Goal: Book appointment/travel/reservation

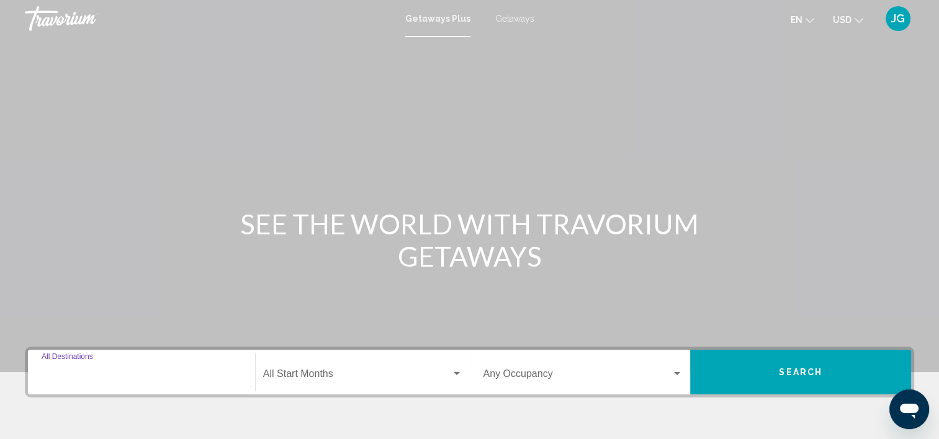
click at [89, 376] on input "Destination All Destinations" at bounding box center [142, 376] width 200 height 11
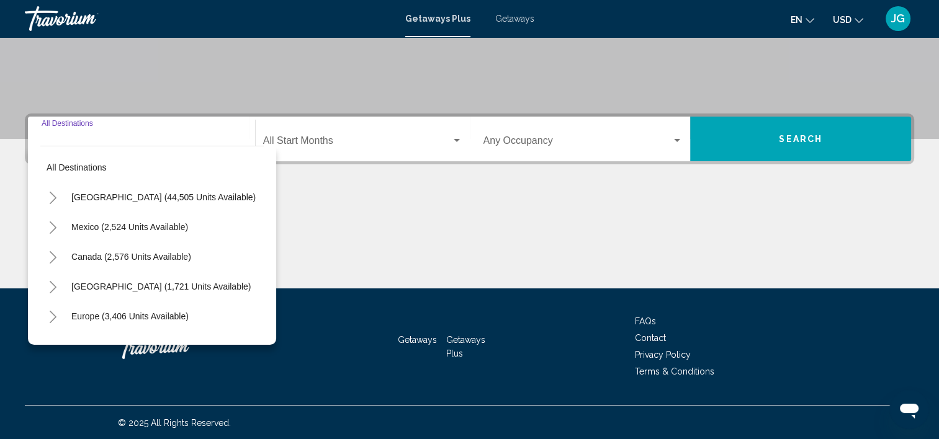
scroll to position [234, 0]
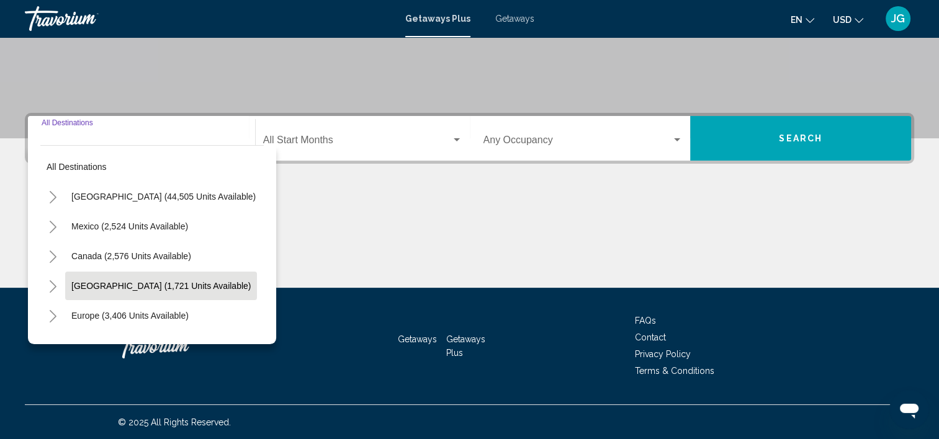
click at [115, 281] on span "[GEOGRAPHIC_DATA] (1,721 units available)" at bounding box center [160, 286] width 179 height 10
type input "**********"
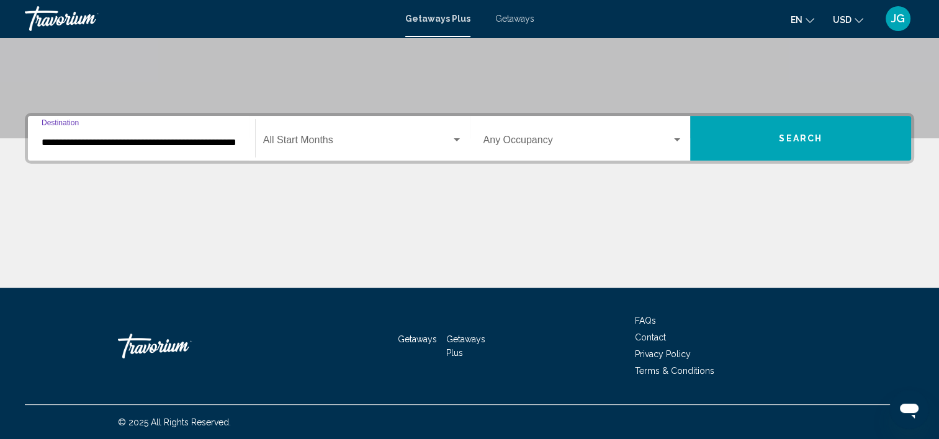
click at [306, 137] on span "Search widget" at bounding box center [357, 142] width 188 height 11
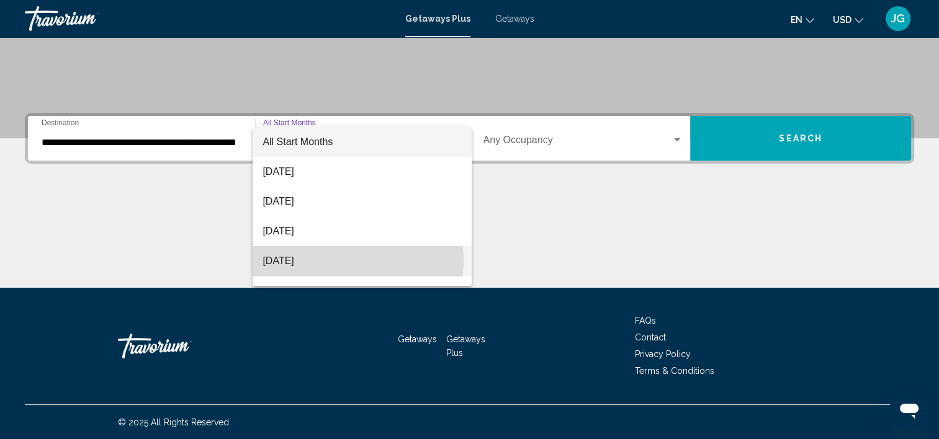
click at [326, 261] on span "[DATE]" at bounding box center [361, 261] width 199 height 30
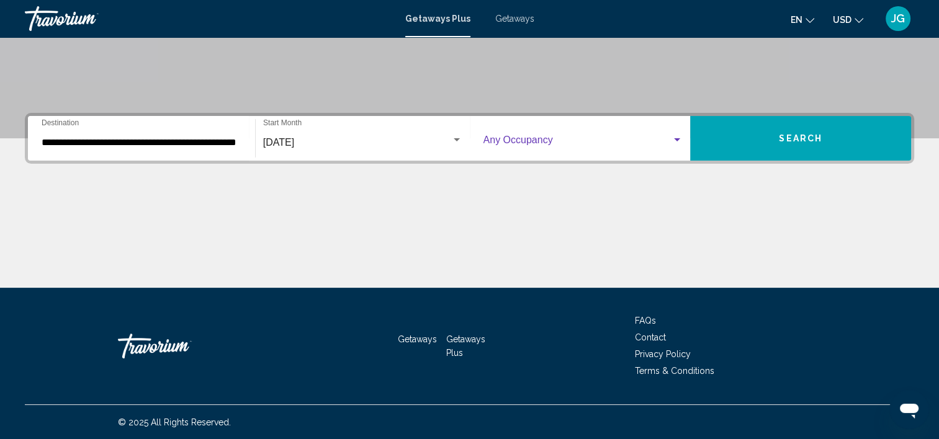
click at [674, 138] on div "Search widget" at bounding box center [677, 139] width 6 height 3
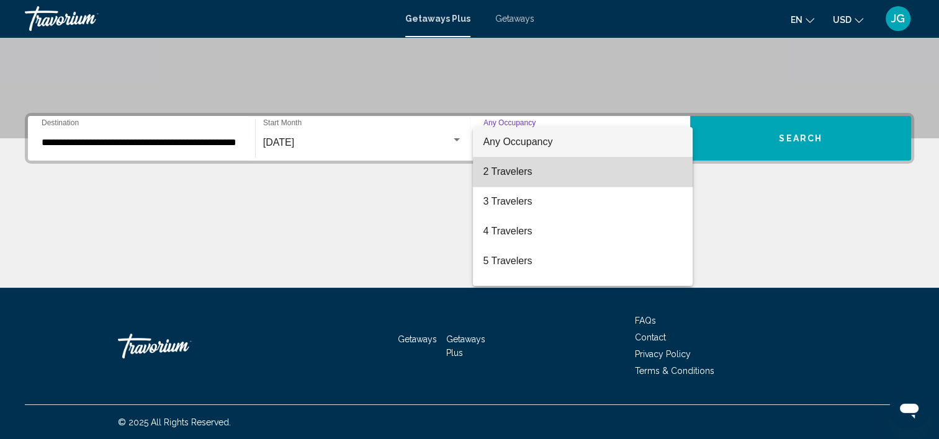
click at [607, 181] on span "2 Travelers" at bounding box center [583, 172] width 200 height 30
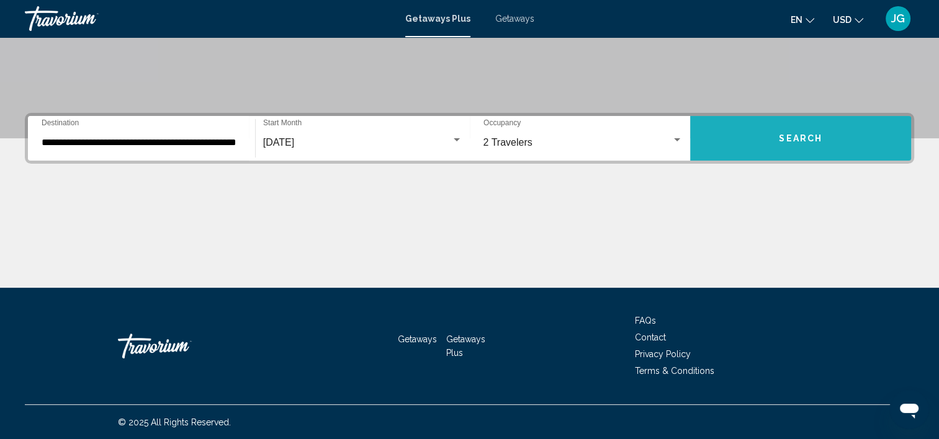
click at [770, 141] on button "Search" at bounding box center [800, 138] width 221 height 45
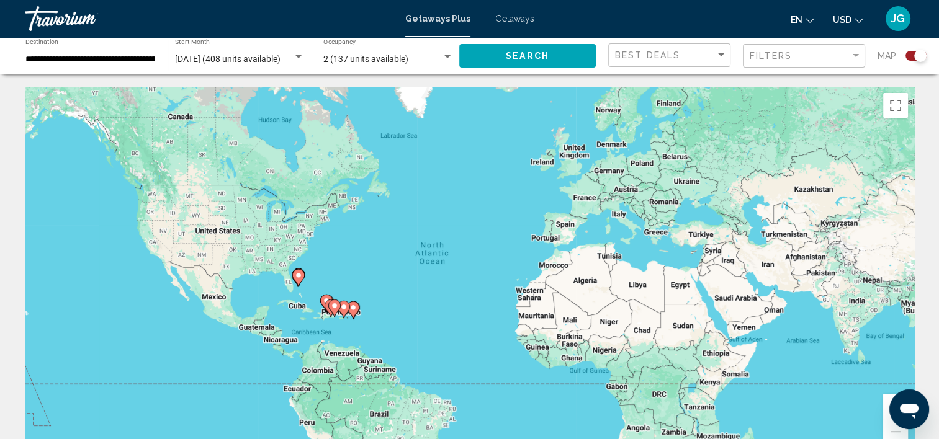
click at [506, 17] on span "Getaways" at bounding box center [514, 19] width 39 height 10
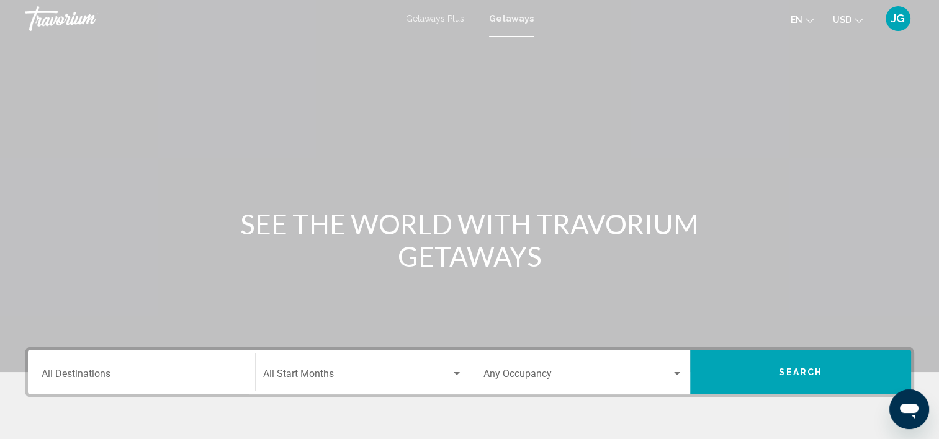
click at [105, 368] on div "Destination All Destinations" at bounding box center [142, 372] width 200 height 39
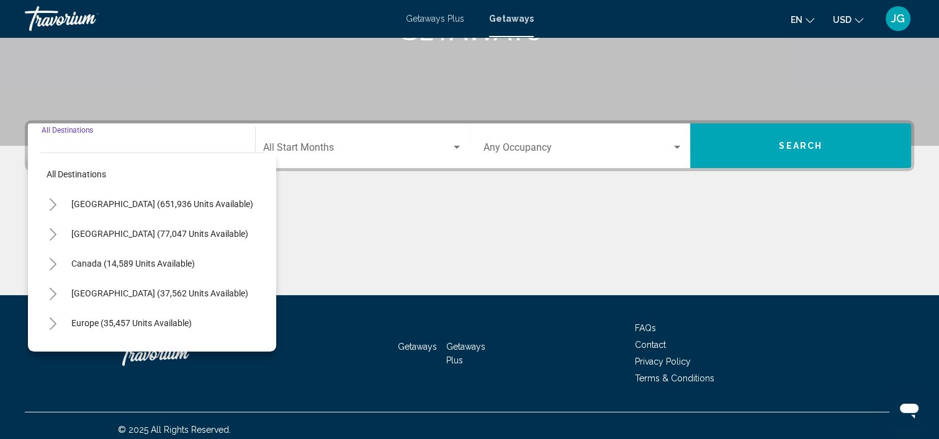
scroll to position [234, 0]
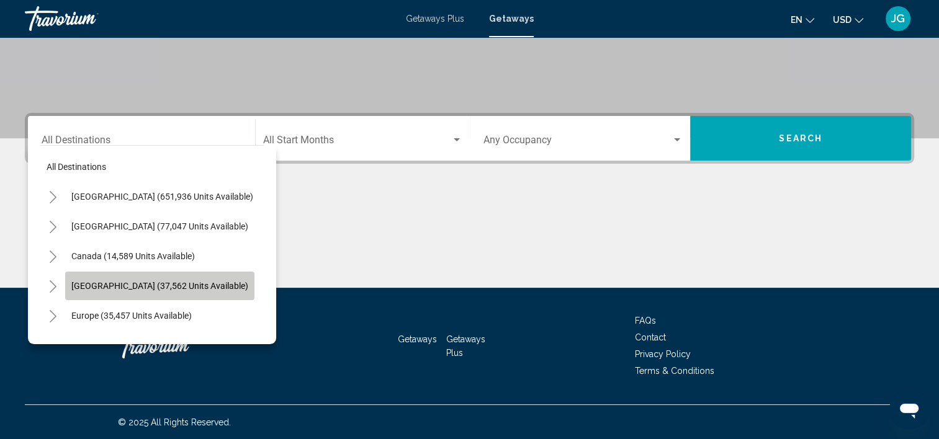
click at [130, 282] on span "[GEOGRAPHIC_DATA] (37,562 units available)" at bounding box center [159, 286] width 177 height 10
type input "**********"
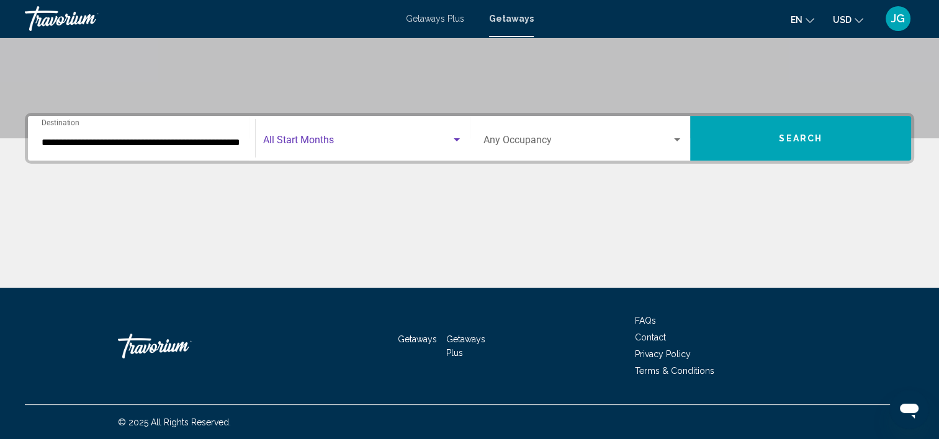
click at [329, 141] on span "Search widget" at bounding box center [357, 142] width 188 height 11
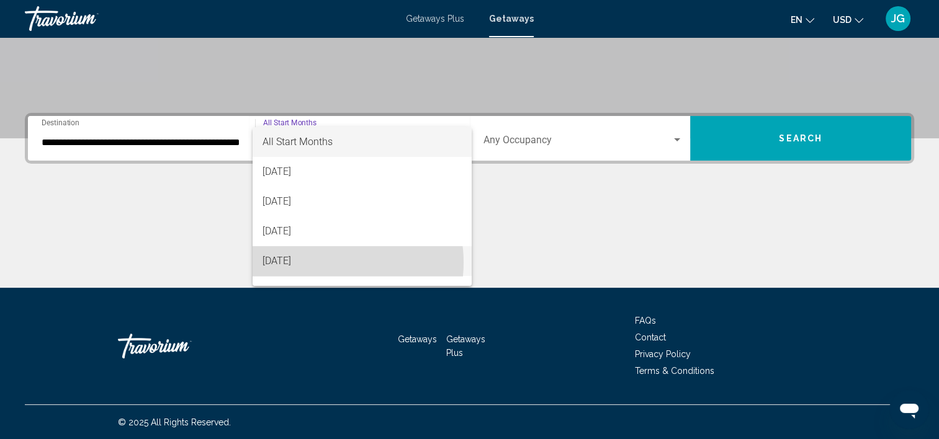
click at [326, 262] on span "[DATE]" at bounding box center [361, 261] width 199 height 30
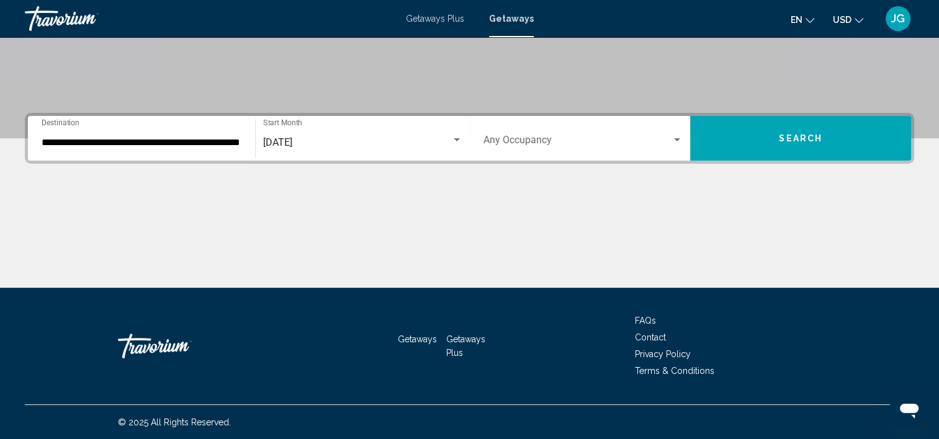
click at [672, 133] on div "Occupancy Any Occupancy" at bounding box center [583, 138] width 200 height 39
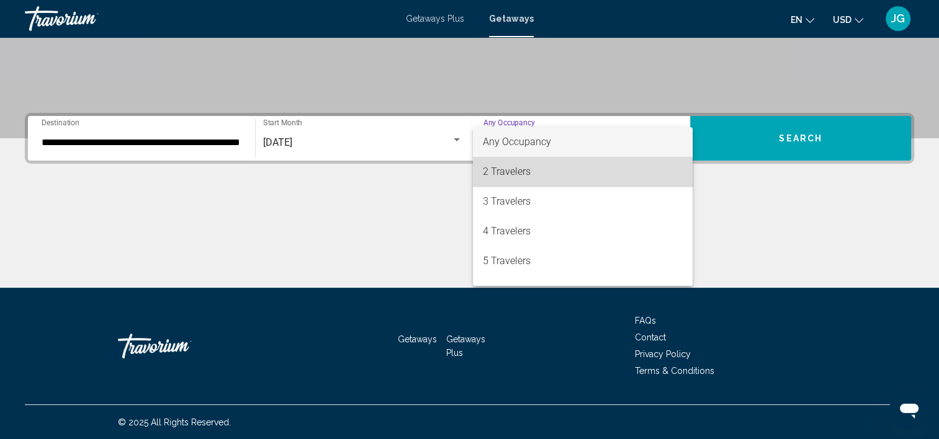
click at [599, 176] on span "2 Travelers" at bounding box center [583, 172] width 200 height 30
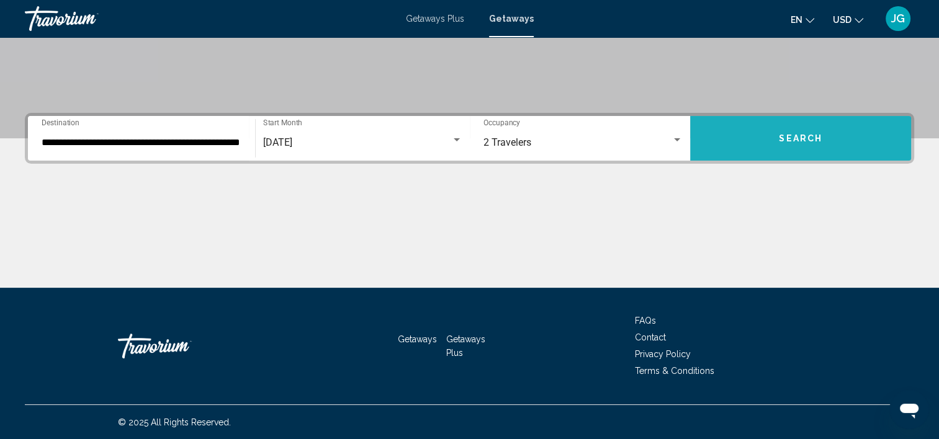
click at [781, 134] on span "Search" at bounding box center [800, 139] width 43 height 10
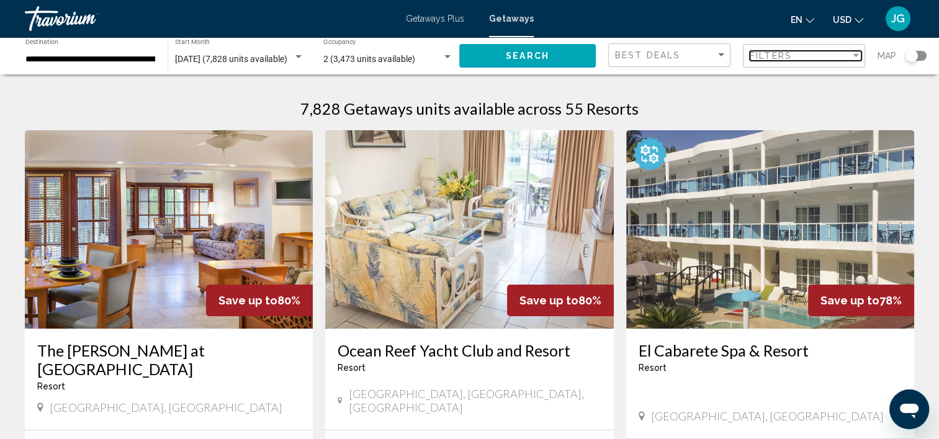
click at [854, 56] on div "Filter" at bounding box center [855, 55] width 6 height 3
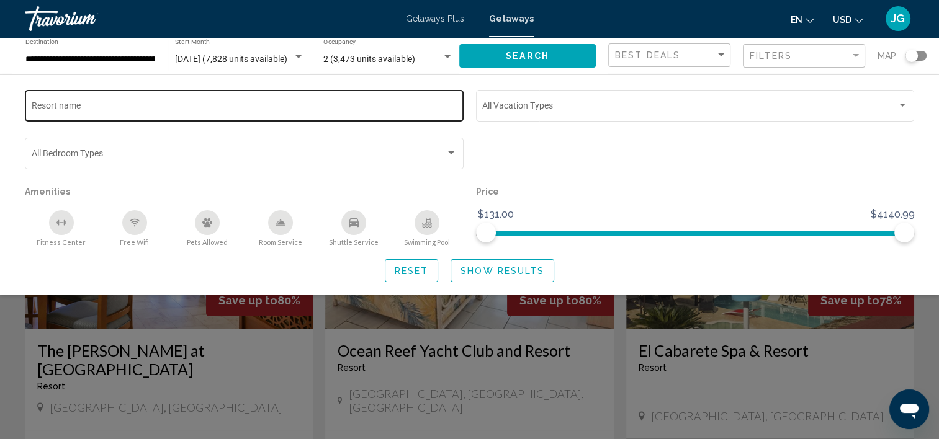
click at [169, 113] on div "Resort name" at bounding box center [245, 104] width 426 height 34
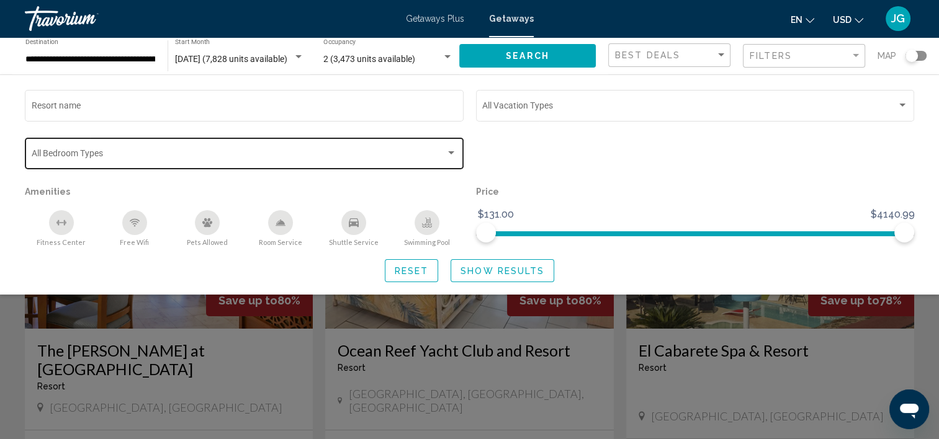
click at [159, 142] on div "Bedroom Types All Bedroom Types" at bounding box center [245, 152] width 426 height 34
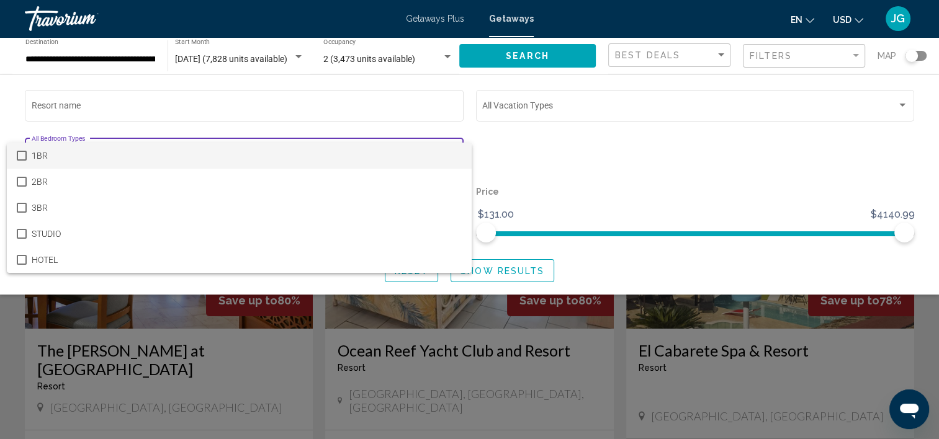
click at [103, 105] on div at bounding box center [469, 219] width 939 height 439
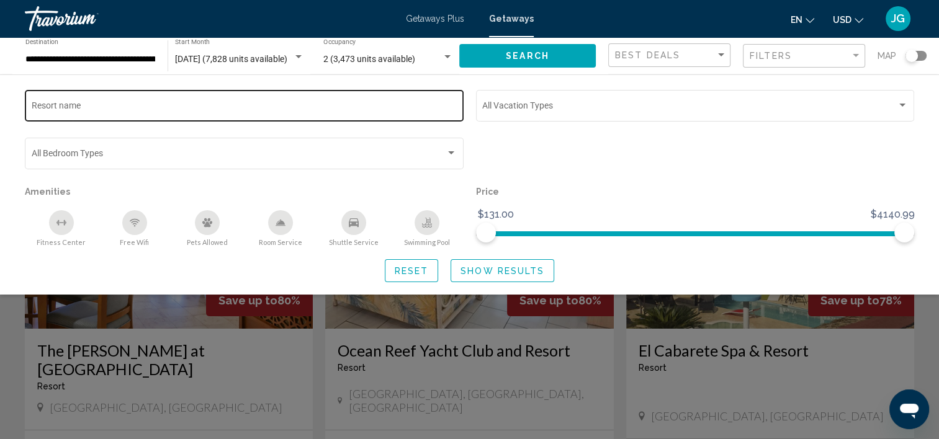
click at [73, 100] on div "Resort name" at bounding box center [245, 104] width 426 height 34
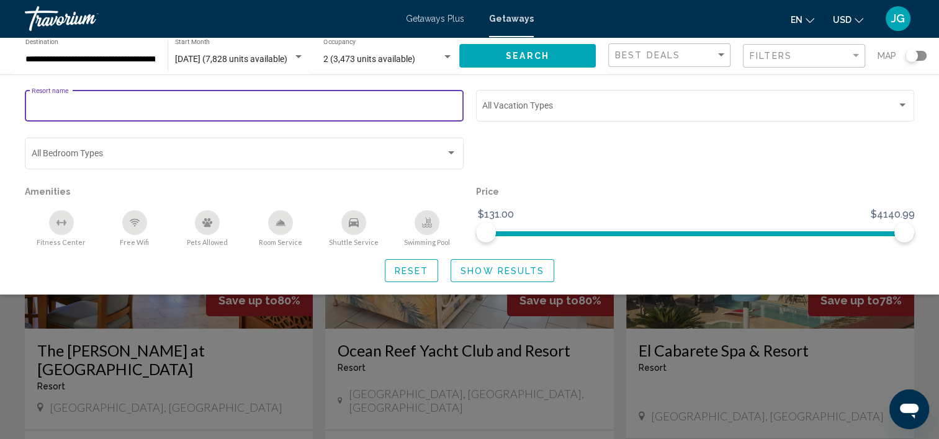
click at [90, 109] on input "Resort name" at bounding box center [245, 108] width 426 height 10
type input "*"
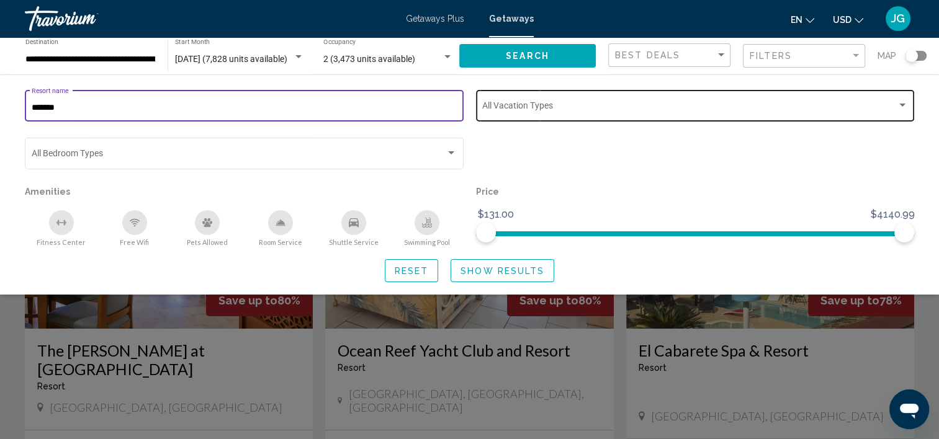
type input "*******"
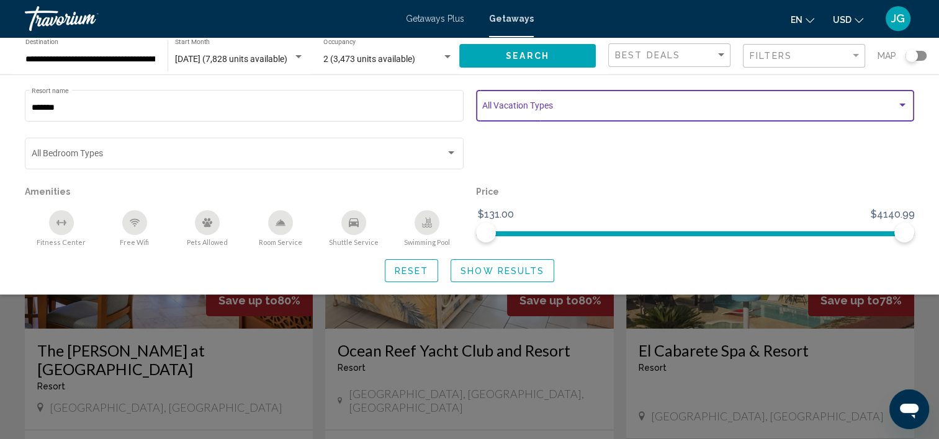
click at [898, 102] on div "Search widget" at bounding box center [901, 105] width 11 height 10
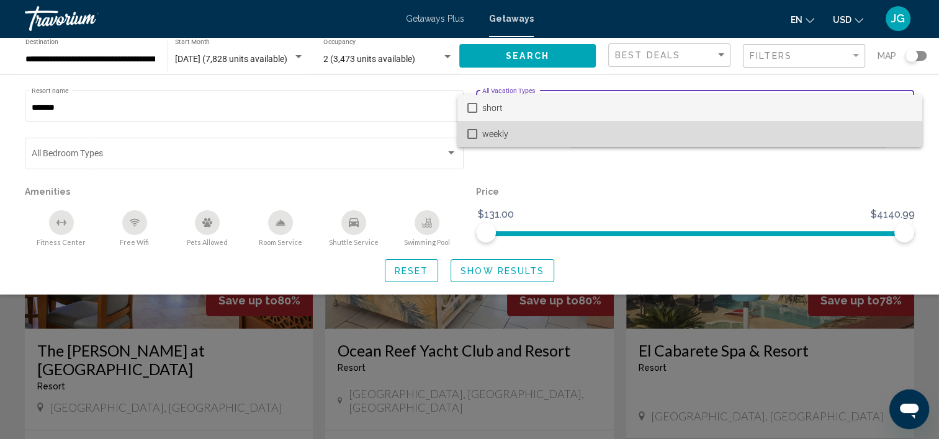
click at [589, 135] on span "weekly" at bounding box center [697, 134] width 430 height 26
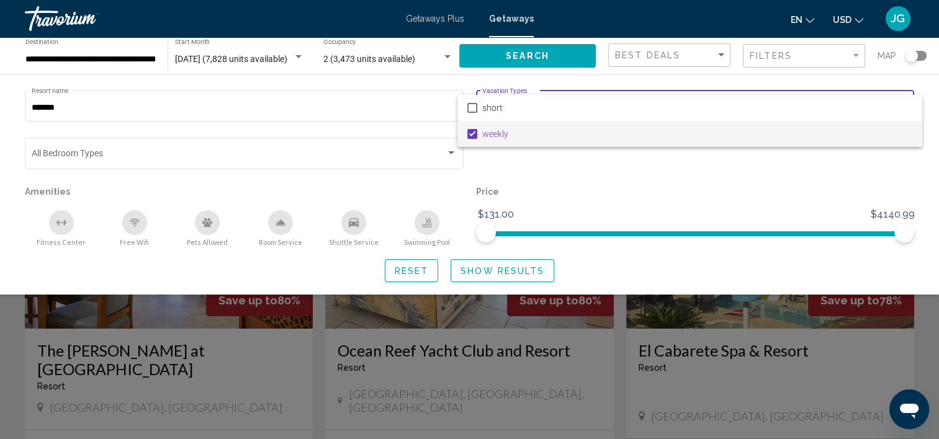
click at [339, 153] on div at bounding box center [469, 219] width 939 height 439
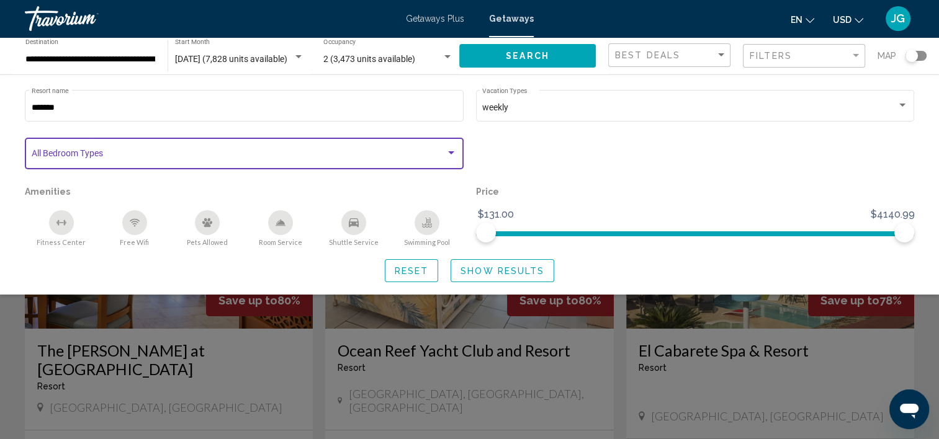
click at [448, 152] on div "Search widget" at bounding box center [451, 152] width 6 height 3
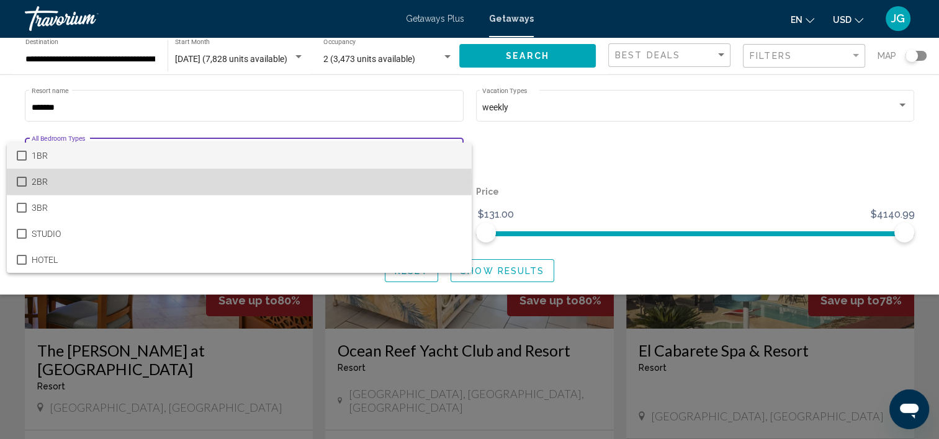
click at [40, 182] on span "2BR" at bounding box center [247, 182] width 430 height 26
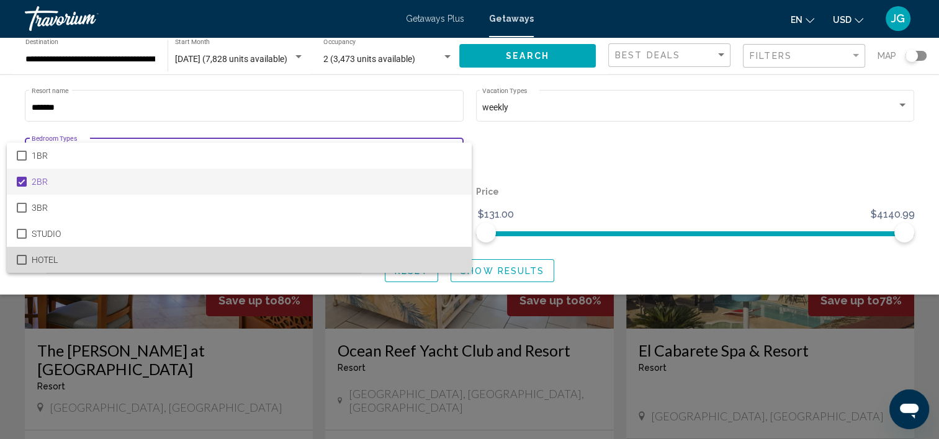
click at [22, 261] on mat-pseudo-checkbox at bounding box center [22, 260] width 10 height 10
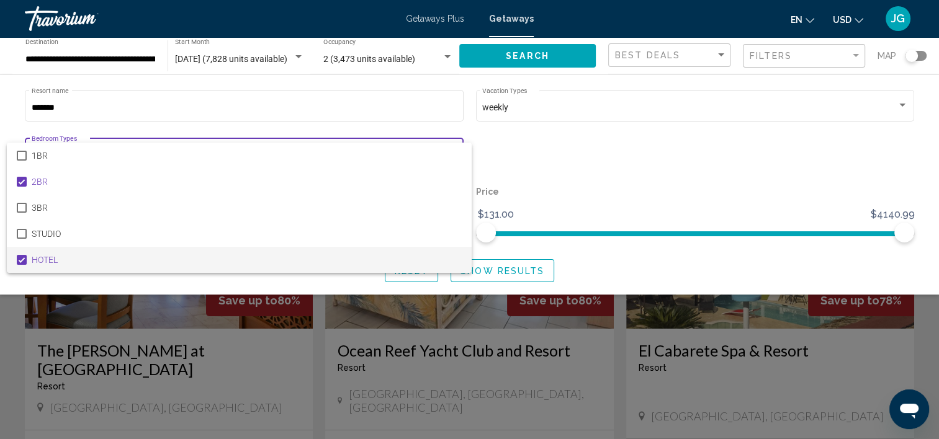
click at [589, 160] on div at bounding box center [469, 219] width 939 height 439
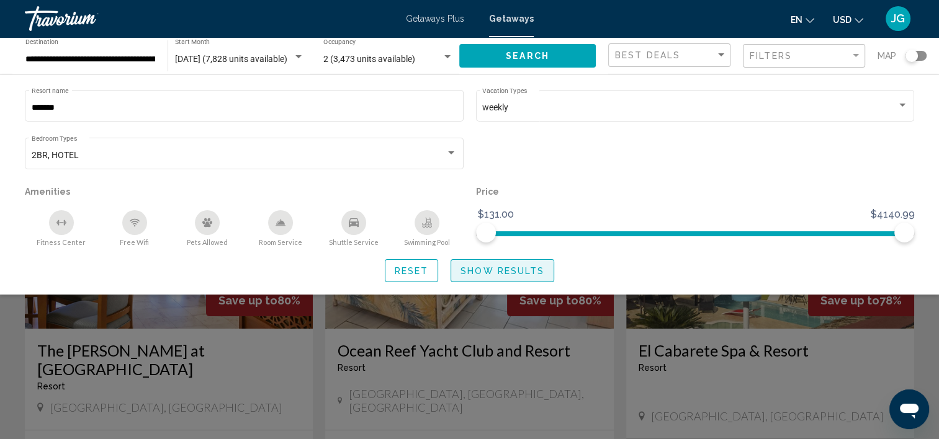
click at [491, 274] on span "Show Results" at bounding box center [502, 271] width 84 height 10
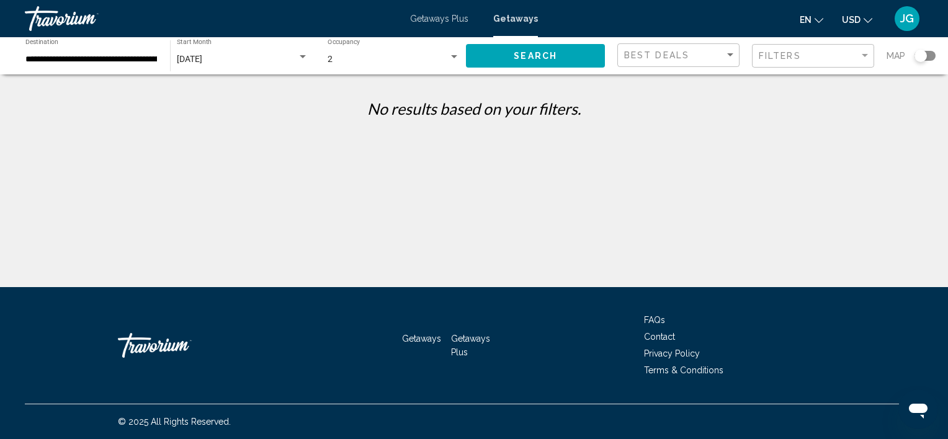
click at [440, 23] on span "Getaways Plus" at bounding box center [439, 19] width 58 height 10
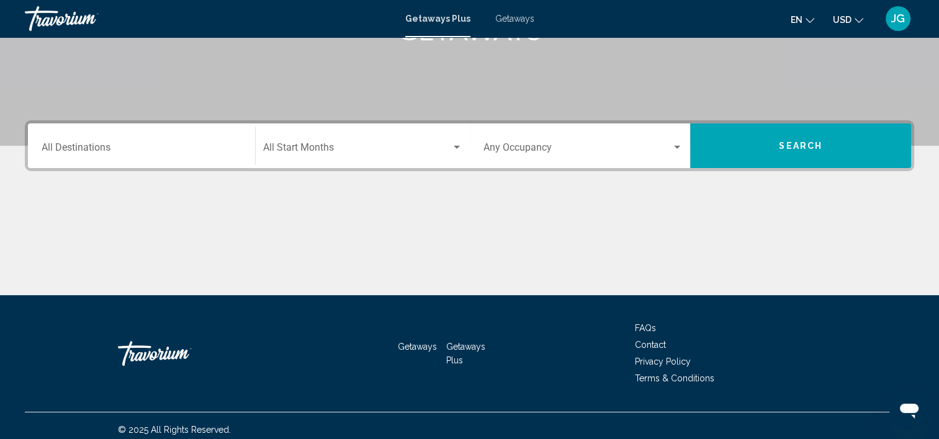
scroll to position [234, 0]
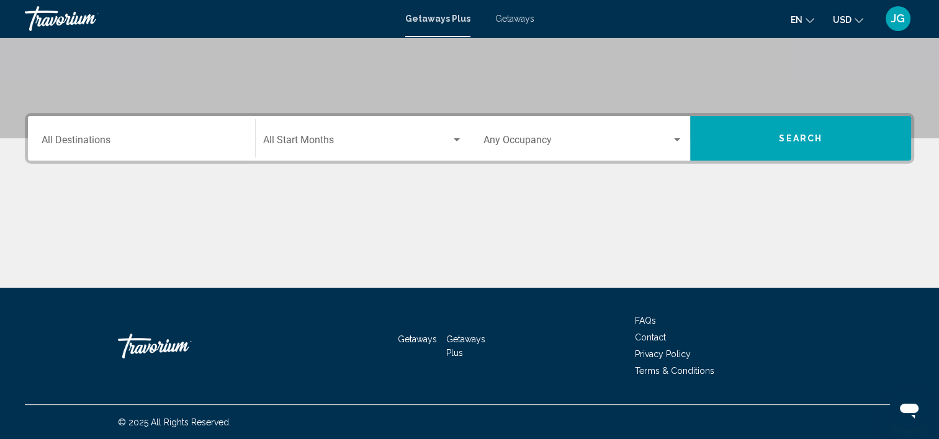
click at [460, 337] on span "Getaways Plus" at bounding box center [465, 346] width 39 height 24
click at [456, 352] on span "Getaways Plus" at bounding box center [465, 346] width 39 height 24
click at [420, 339] on span "Getaways" at bounding box center [417, 339] width 39 height 10
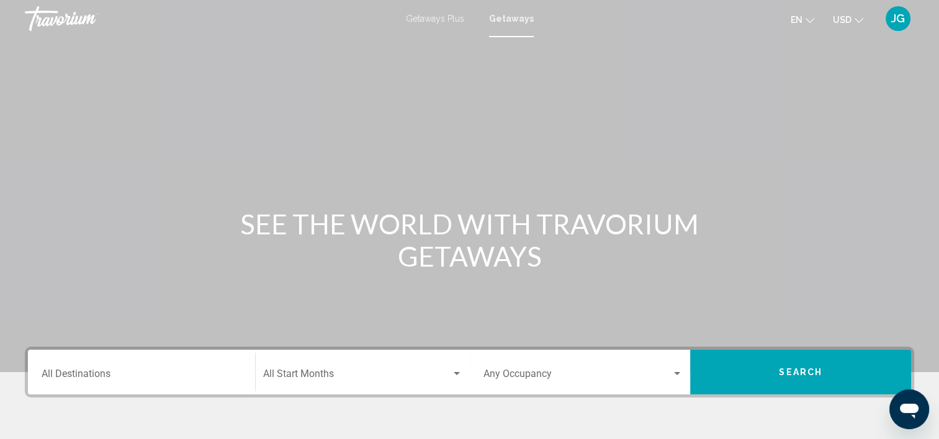
click at [97, 368] on div "Destination All Destinations" at bounding box center [142, 372] width 200 height 39
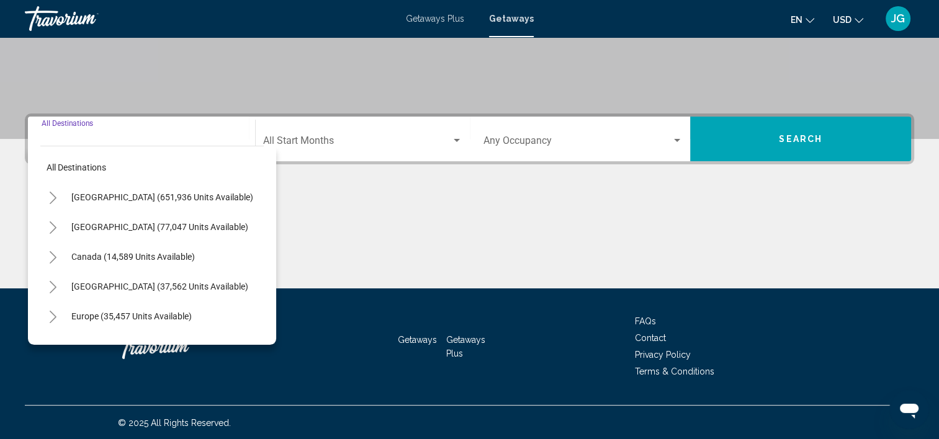
scroll to position [234, 0]
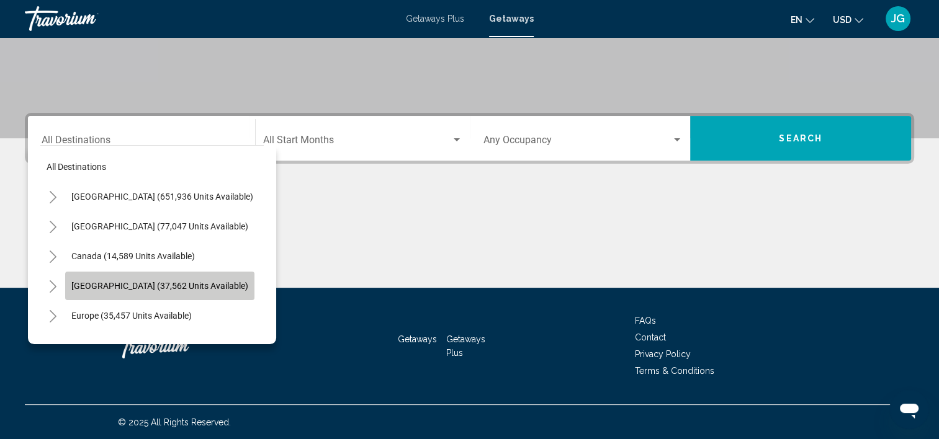
click at [172, 281] on span "[GEOGRAPHIC_DATA] (37,562 units available)" at bounding box center [159, 286] width 177 height 10
type input "**********"
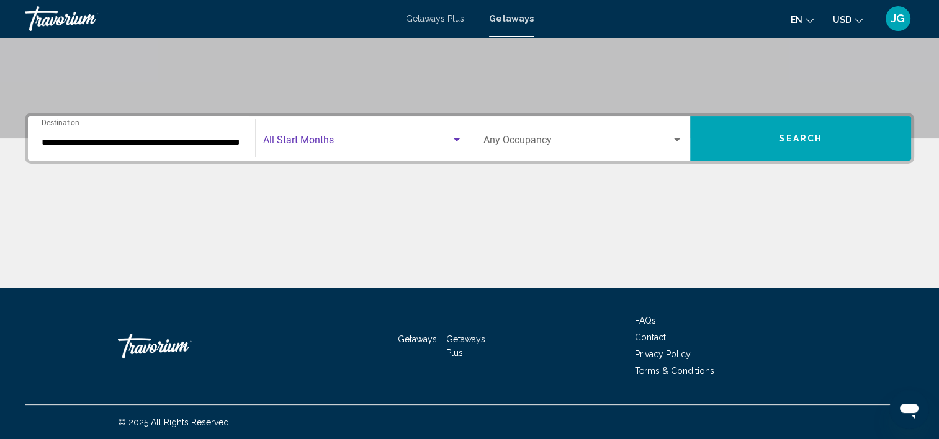
click at [452, 137] on div "Search widget" at bounding box center [456, 140] width 11 height 10
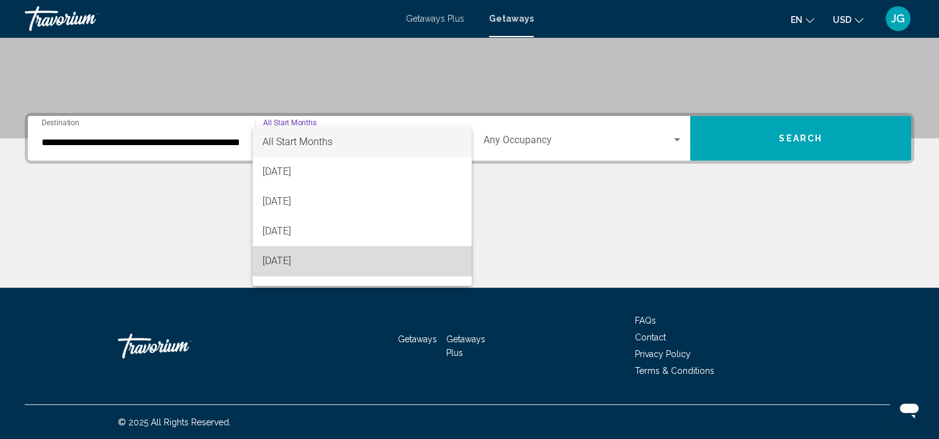
click at [366, 259] on span "[DATE]" at bounding box center [361, 261] width 199 height 30
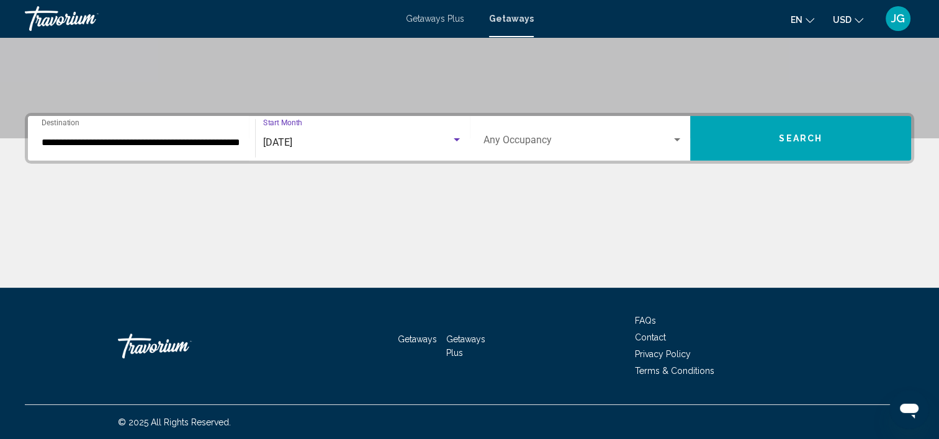
click at [675, 136] on div "Search widget" at bounding box center [676, 140] width 11 height 10
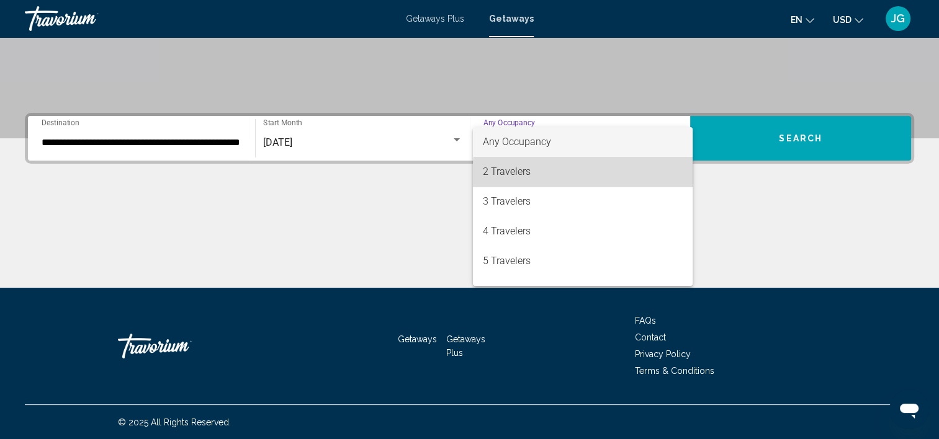
click at [618, 174] on span "2 Travelers" at bounding box center [583, 172] width 200 height 30
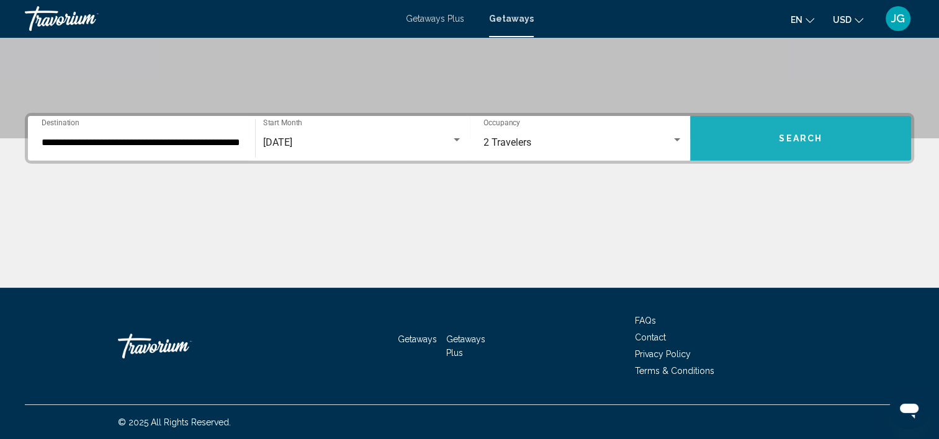
click at [809, 140] on span "Search" at bounding box center [800, 139] width 43 height 10
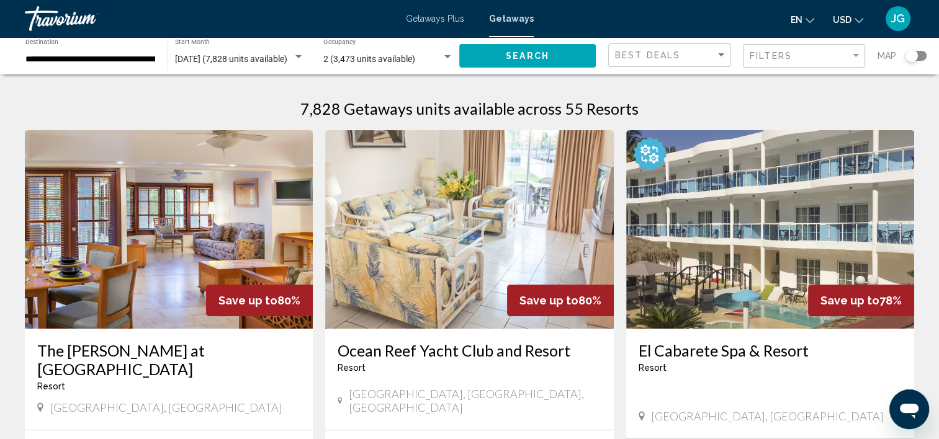
click at [132, 58] on input "**********" at bounding box center [90, 60] width 130 height 10
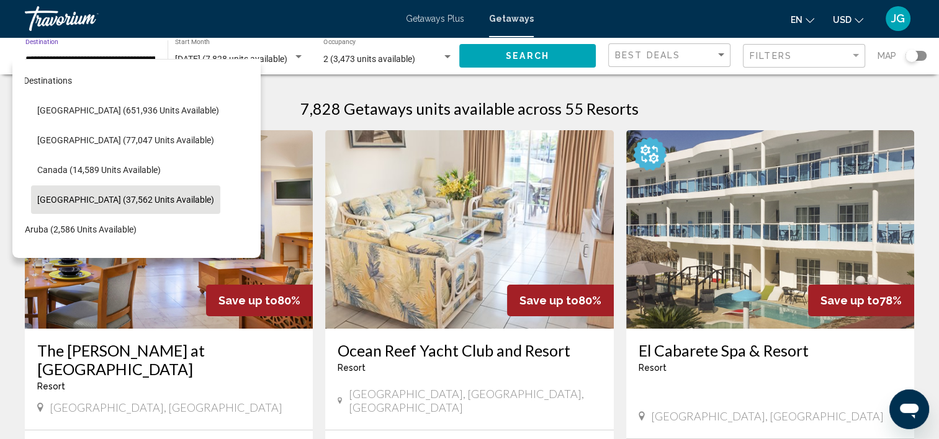
scroll to position [0, 20]
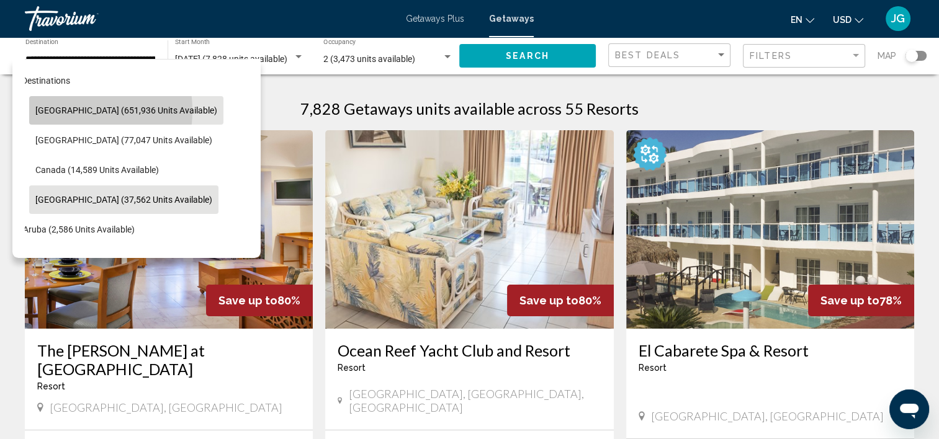
click at [62, 110] on span "[GEOGRAPHIC_DATA] (651,936 units available)" at bounding box center [126, 110] width 182 height 10
type input "**********"
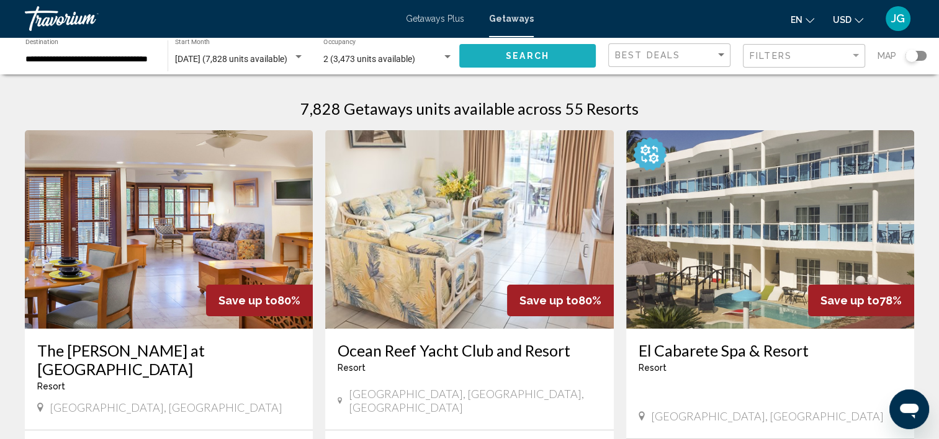
click at [529, 55] on span "Search" at bounding box center [527, 56] width 43 height 10
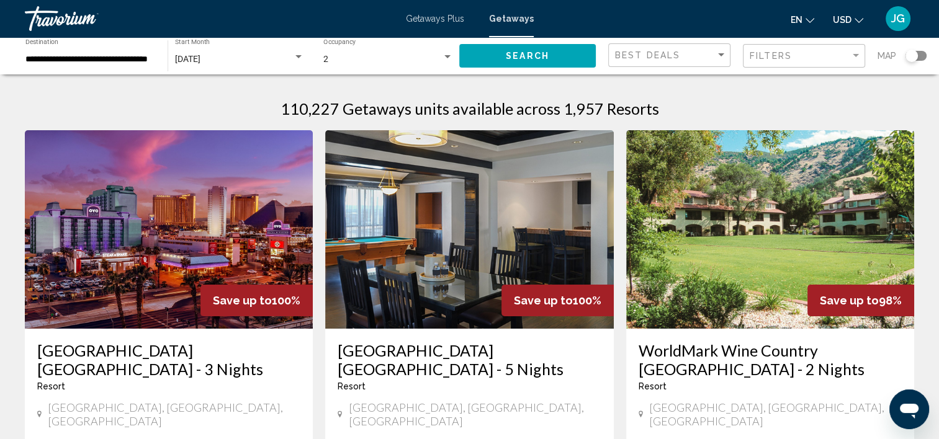
click at [422, 24] on div "Getaways Plus Getaways en English Español Français Italiano Português русский U…" at bounding box center [469, 19] width 939 height 26
click at [426, 19] on span "Getaways Plus" at bounding box center [435, 19] width 58 height 10
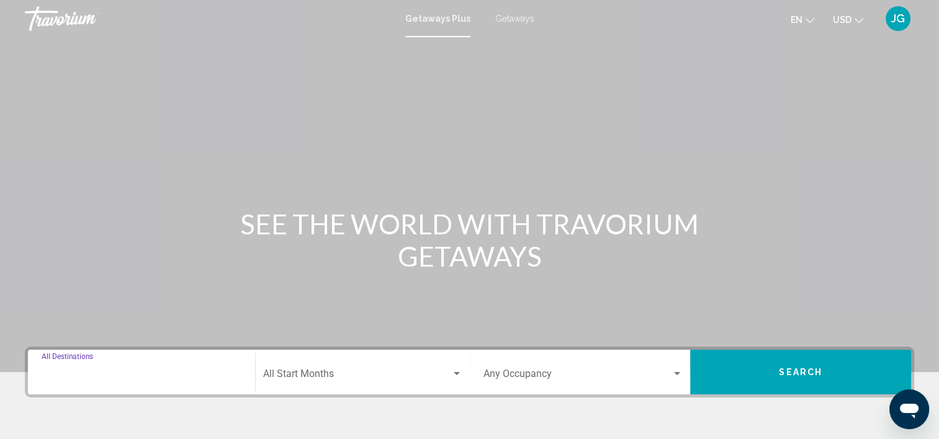
click at [114, 373] on input "Destination All Destinations" at bounding box center [142, 376] width 200 height 11
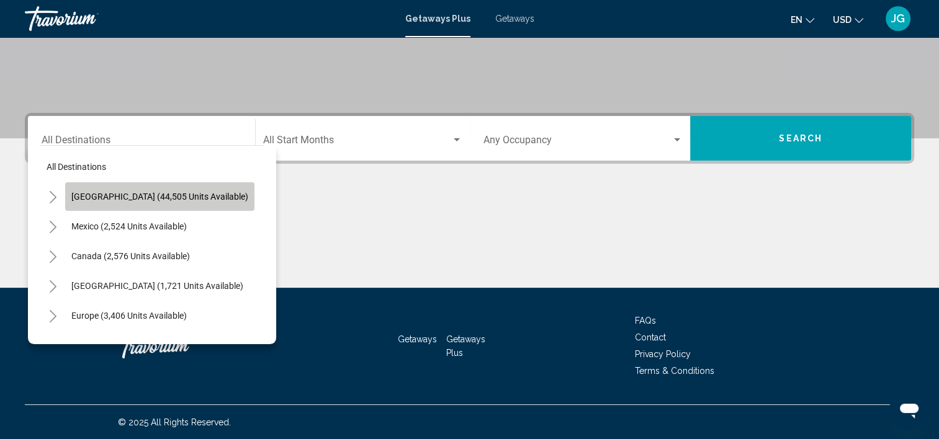
click at [185, 192] on span "[GEOGRAPHIC_DATA] (44,505 units available)" at bounding box center [159, 197] width 177 height 10
type input "**********"
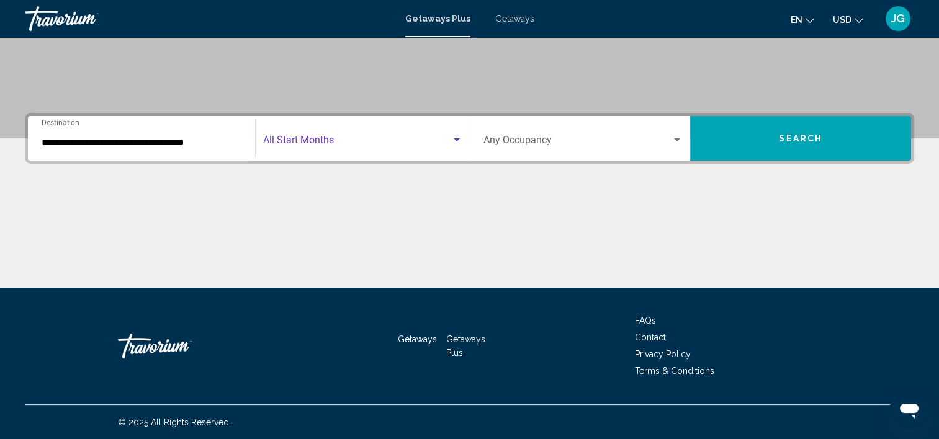
click at [313, 141] on span "Search widget" at bounding box center [357, 142] width 188 height 11
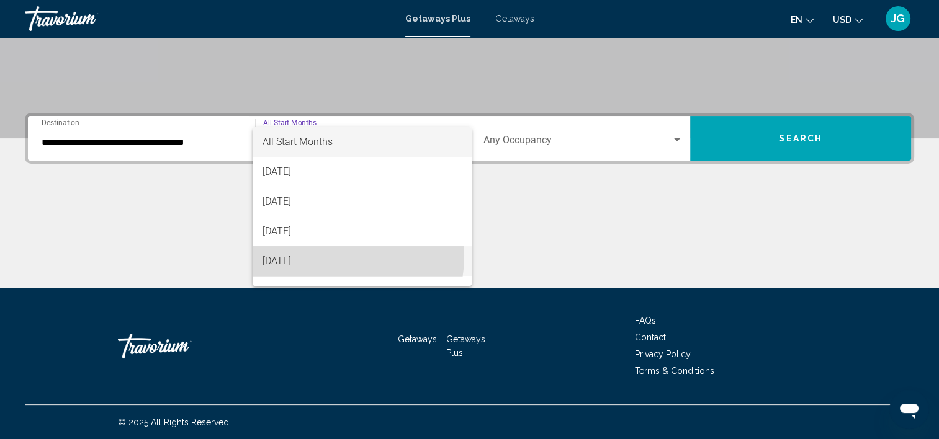
click at [326, 256] on span "[DATE]" at bounding box center [361, 261] width 199 height 30
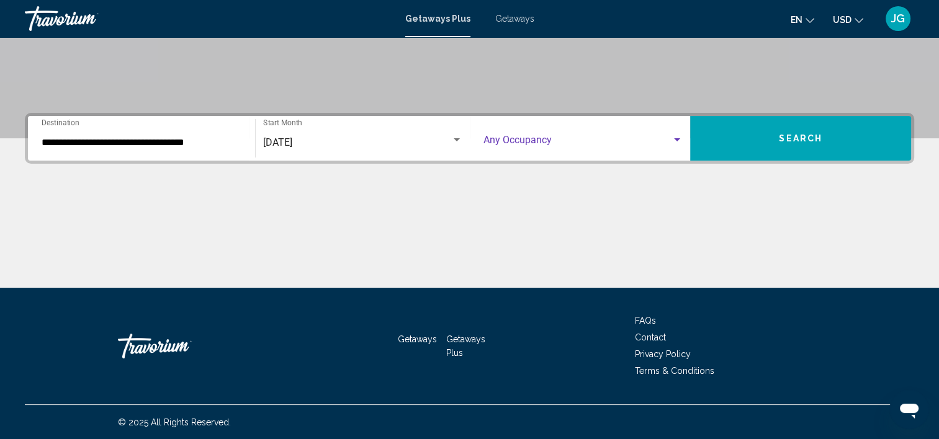
click at [670, 137] on span "Search widget" at bounding box center [577, 142] width 189 height 11
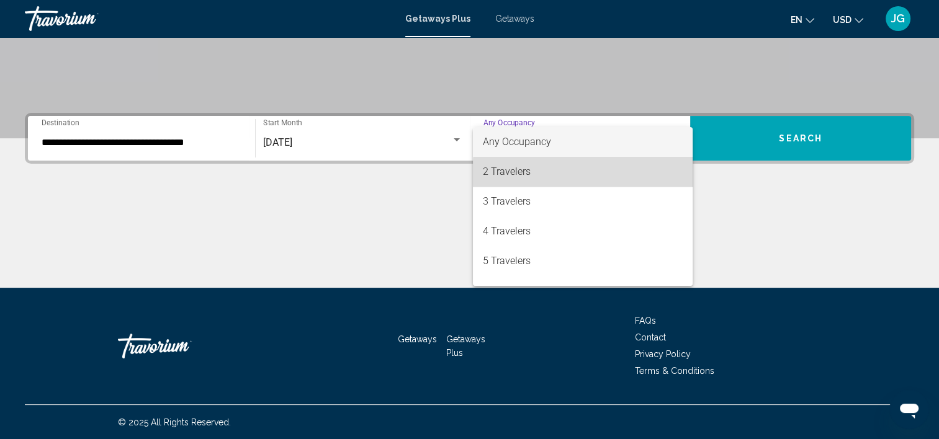
click at [638, 174] on span "2 Travelers" at bounding box center [583, 172] width 200 height 30
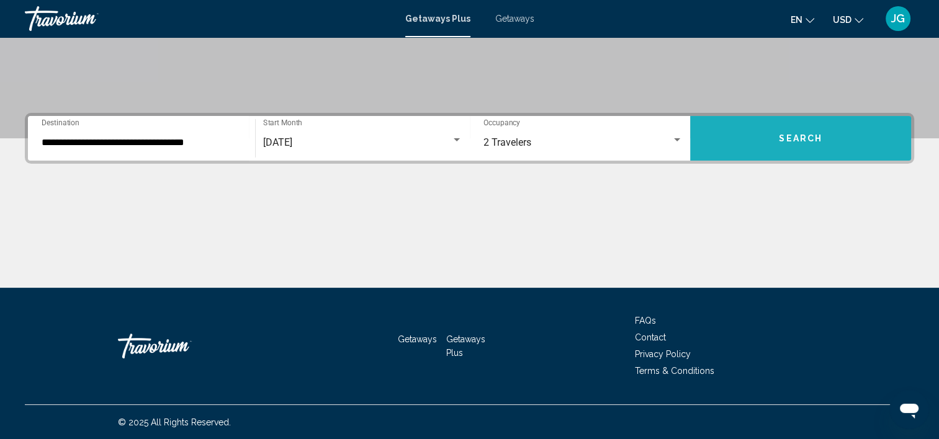
click at [792, 136] on span "Search" at bounding box center [800, 139] width 43 height 10
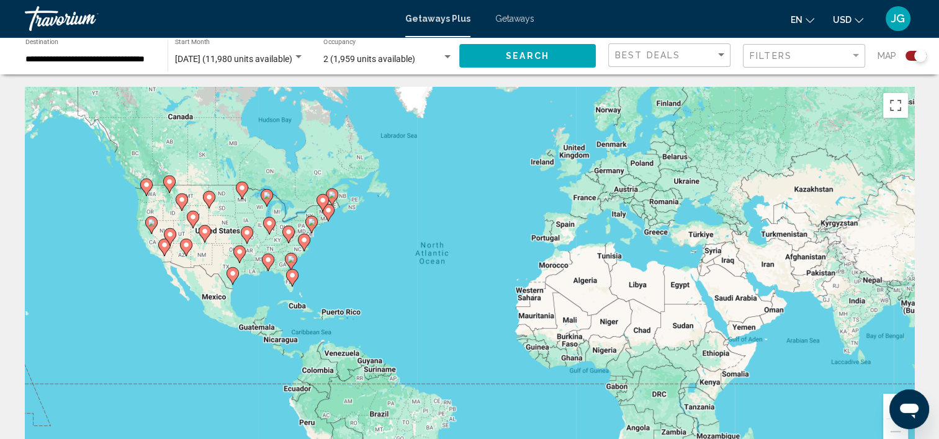
click at [293, 277] on image "Main content" at bounding box center [291, 275] width 7 height 7
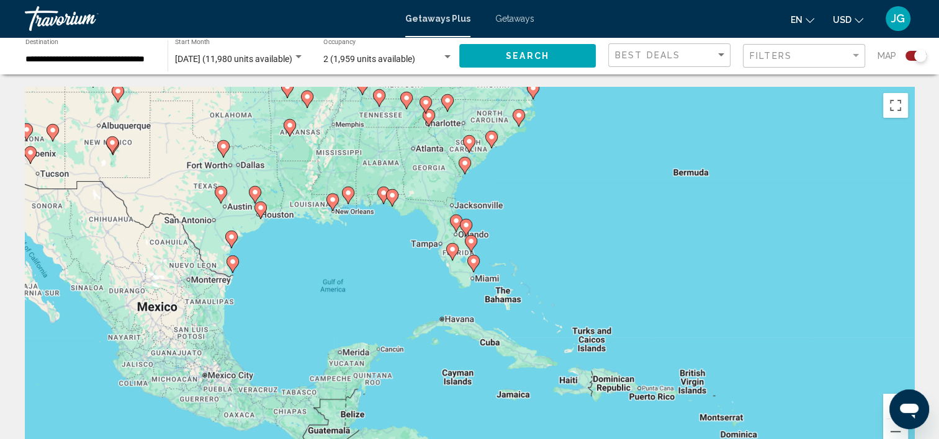
click at [472, 262] on image "Main content" at bounding box center [473, 260] width 7 height 7
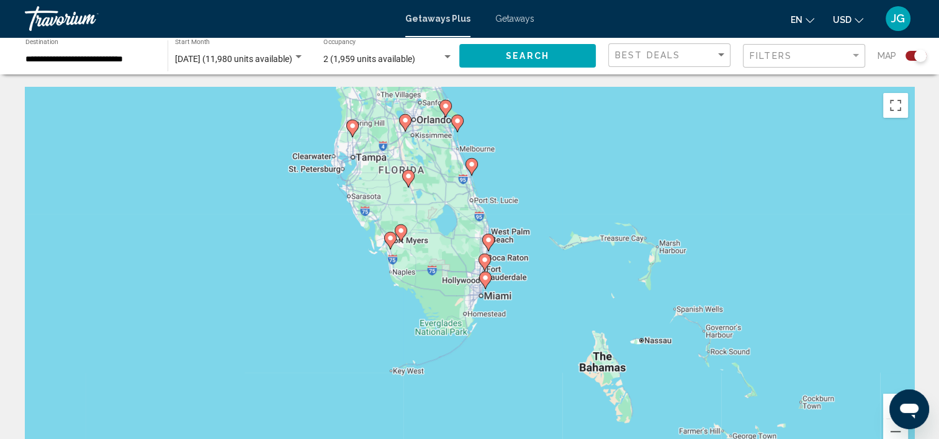
click at [484, 280] on image "Main content" at bounding box center [484, 277] width 7 height 7
type input "**********"
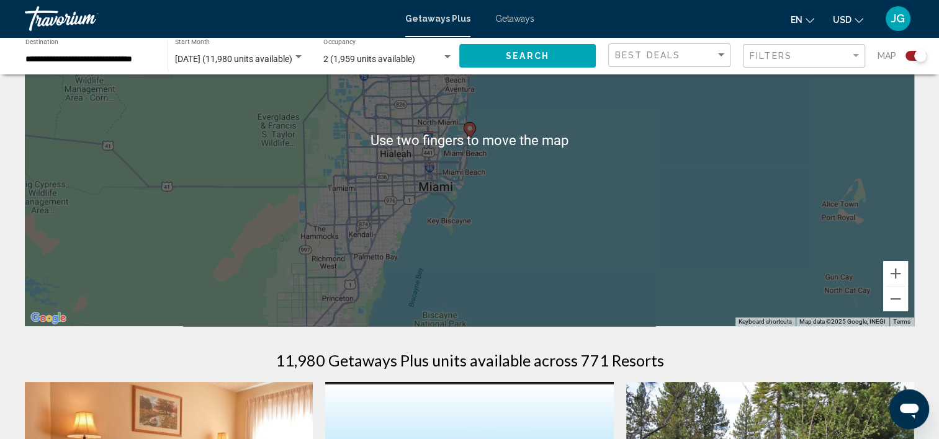
scroll to position [127, 0]
